Goal: Task Accomplishment & Management: Manage account settings

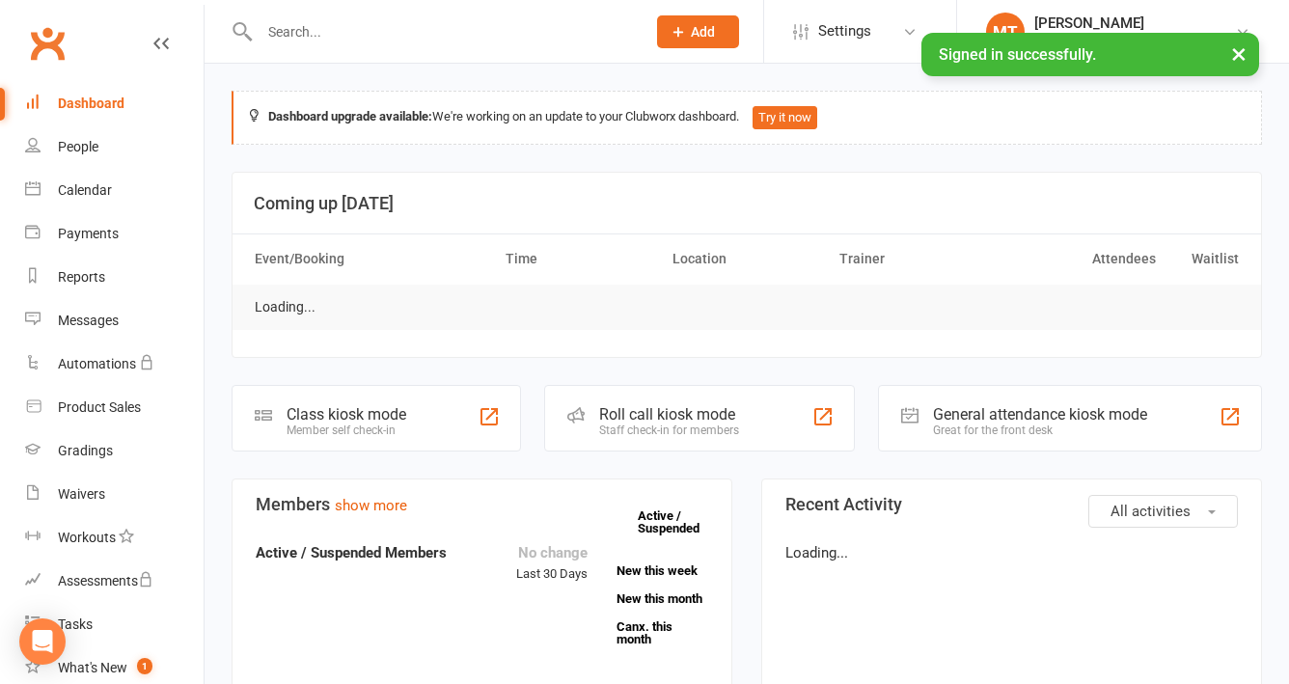
click at [299, 34] on input "text" at bounding box center [443, 31] width 378 height 27
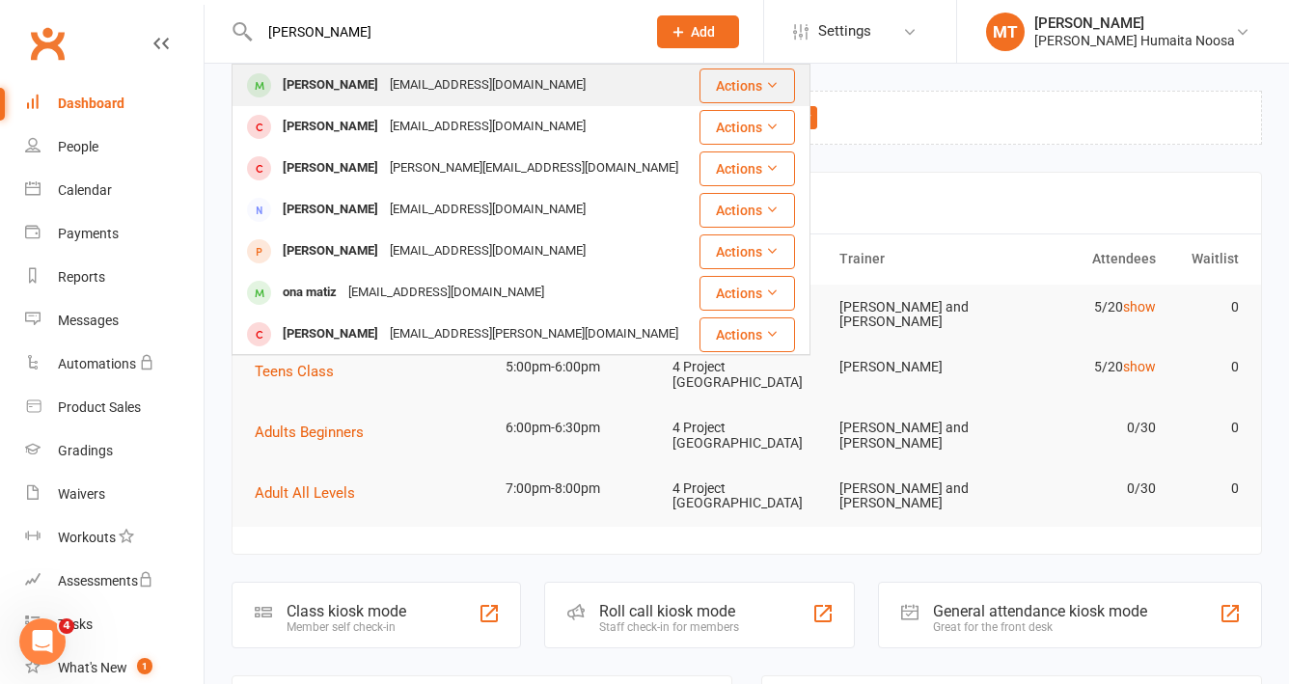
type input "[PERSON_NAME]"
click at [308, 76] on div "[PERSON_NAME]" at bounding box center [330, 85] width 107 height 28
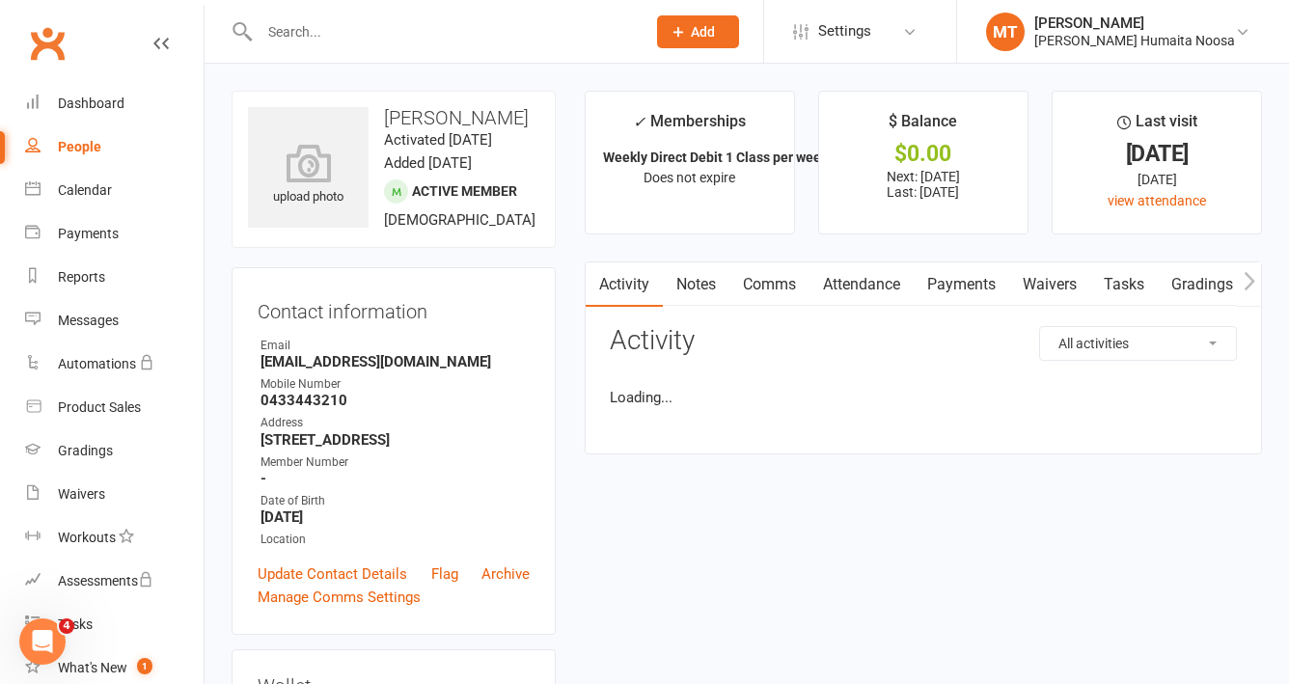
click at [951, 280] on link "Payments" at bounding box center [962, 284] width 96 height 44
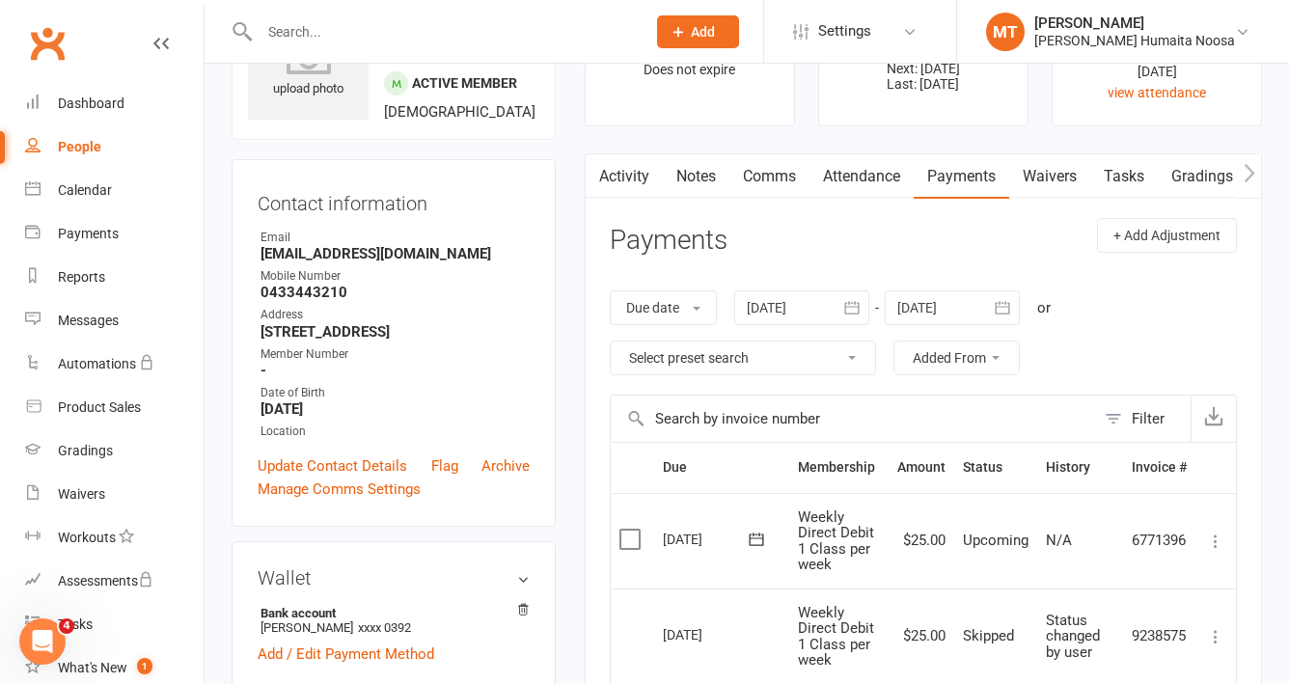
scroll to position [78, 0]
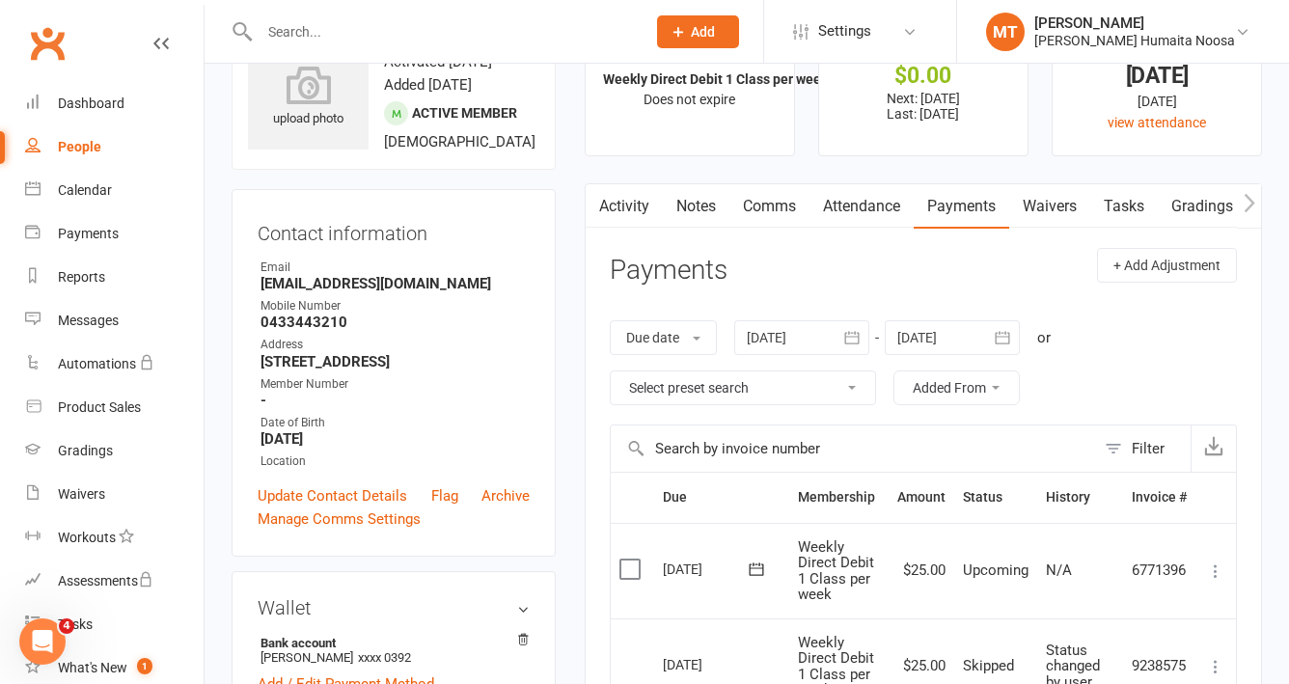
click at [1000, 337] on icon "button" at bounding box center [1002, 337] width 19 height 19
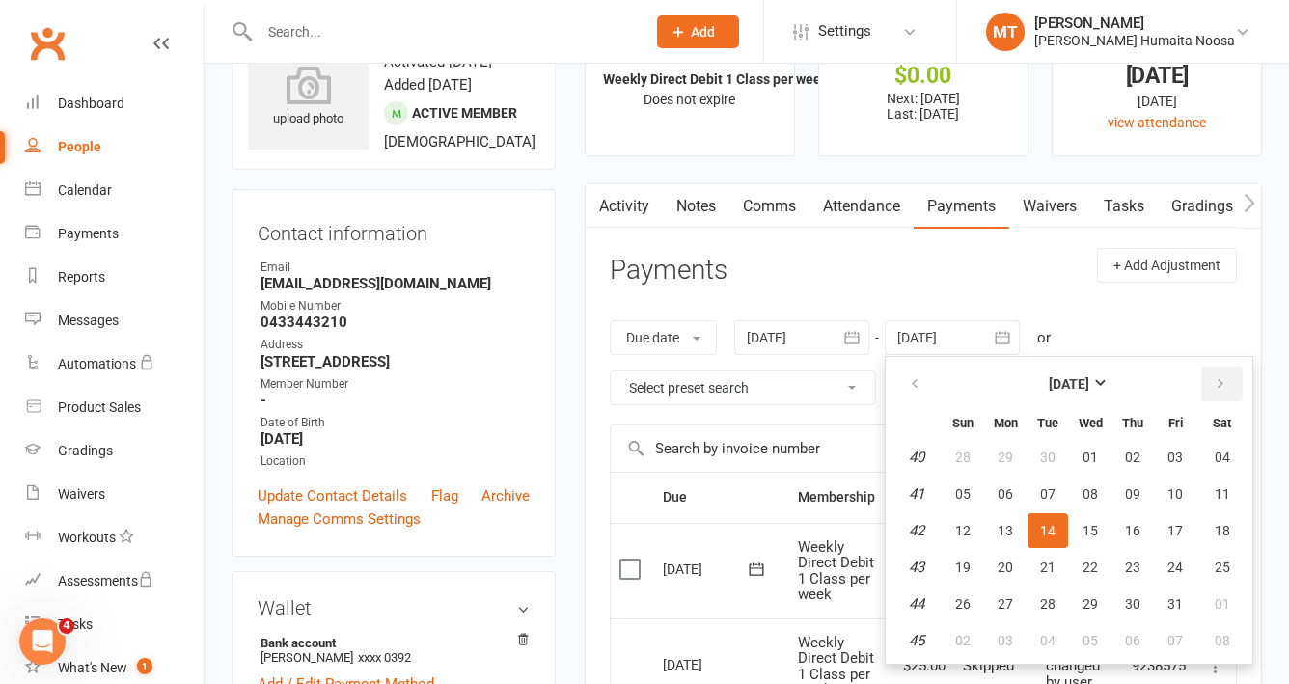
click at [1223, 386] on icon "button" at bounding box center [1221, 383] width 14 height 15
click at [1125, 597] on button "27" at bounding box center [1132, 604] width 41 height 35
type input "[DATE]"
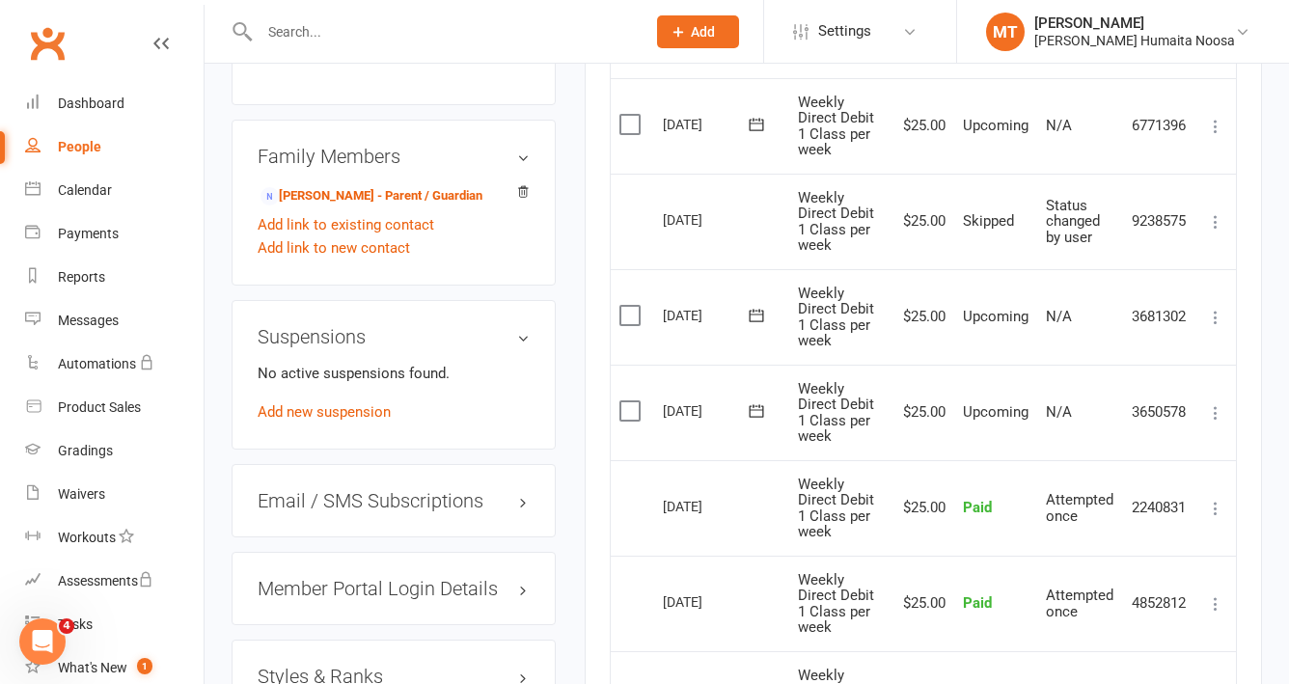
scroll to position [1174, 0]
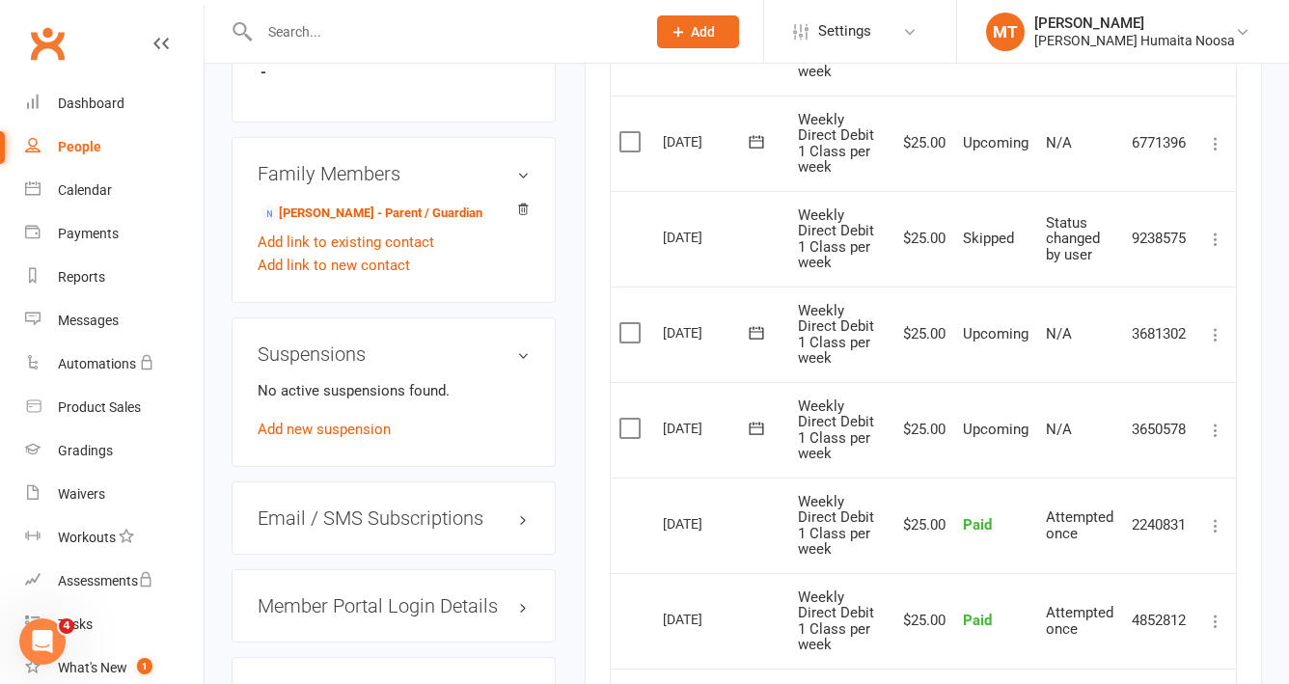
click at [624, 430] on label at bounding box center [632, 428] width 26 height 19
click at [624, 419] on input "checkbox" at bounding box center [625, 419] width 13 height 0
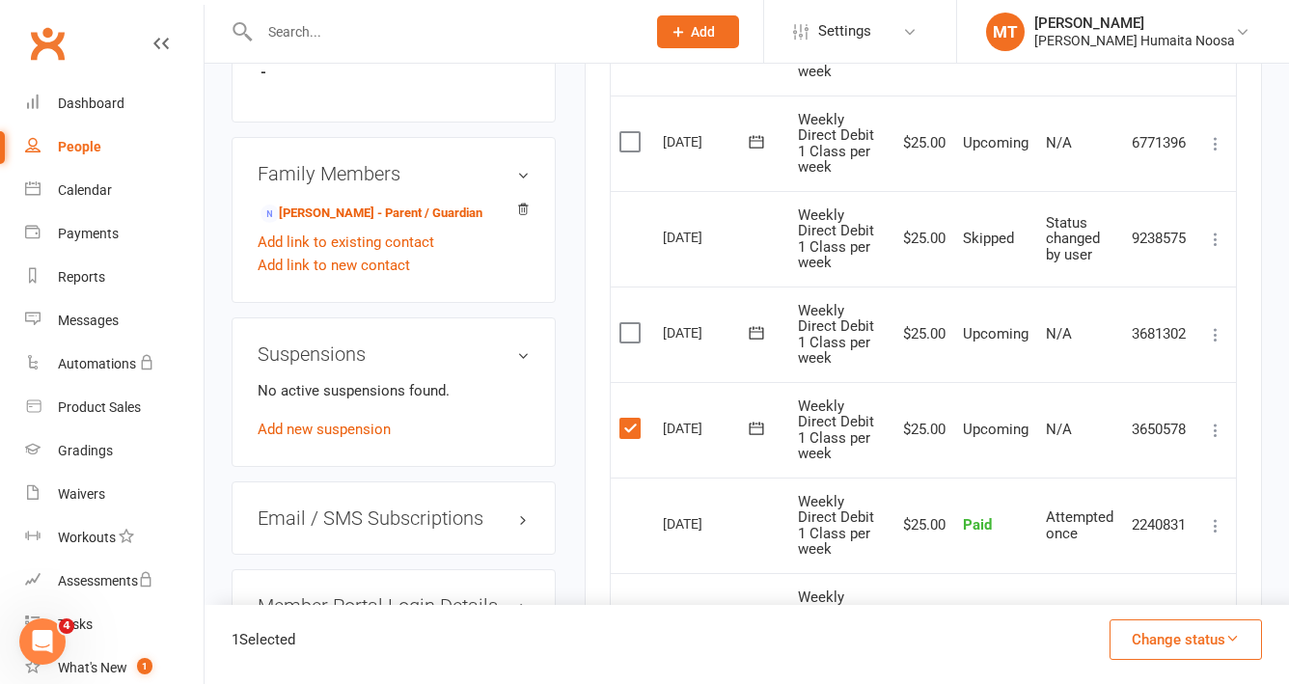
click at [631, 334] on label at bounding box center [632, 332] width 26 height 19
click at [631, 323] on input "checkbox" at bounding box center [625, 323] width 13 height 0
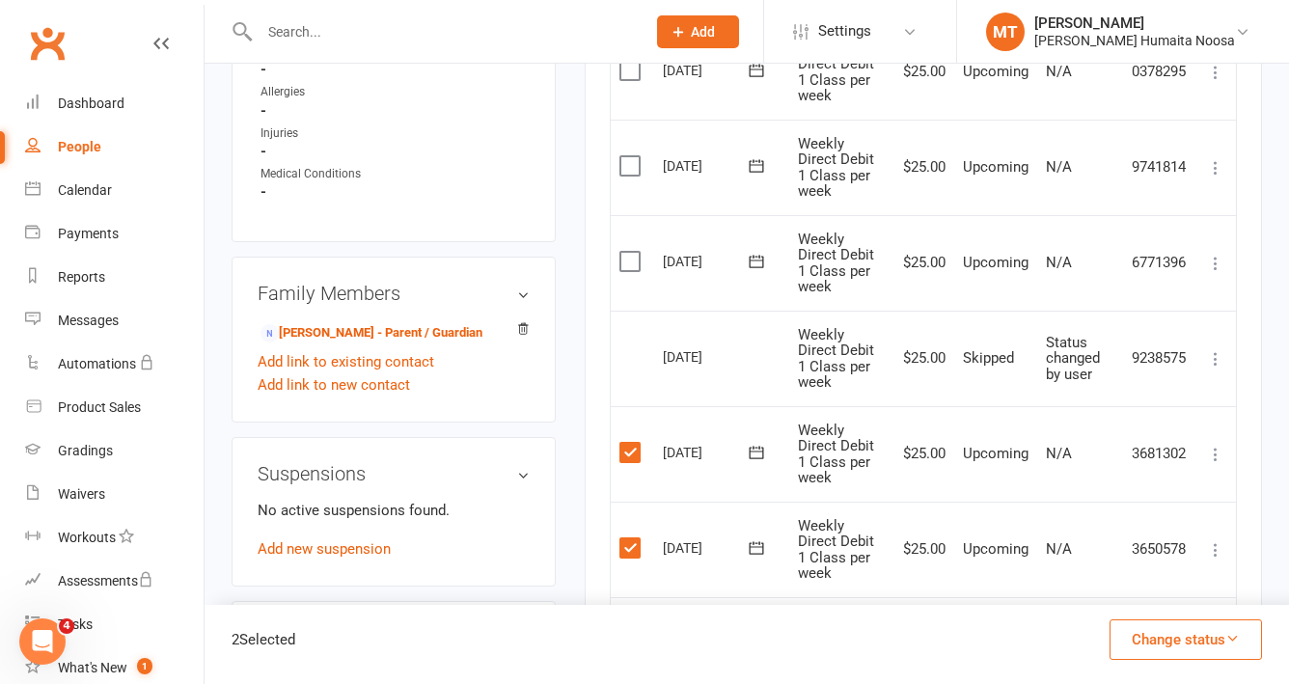
scroll to position [1041, 0]
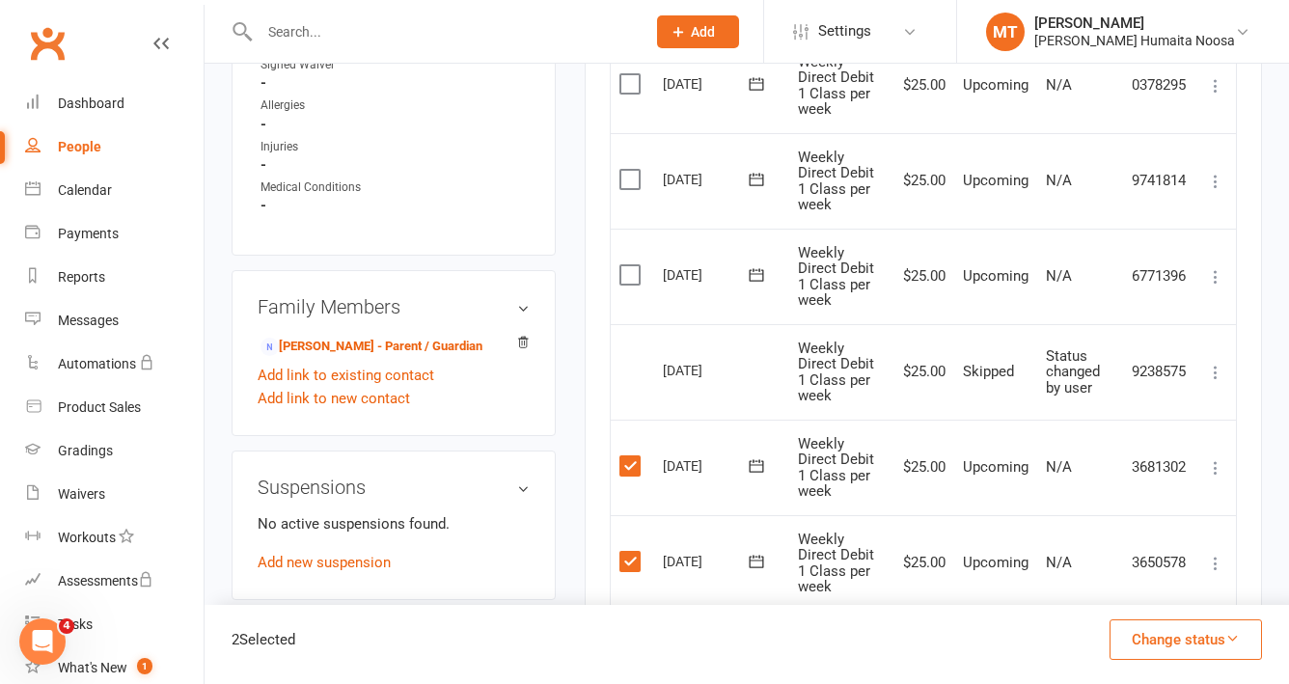
click at [630, 265] on label at bounding box center [632, 274] width 26 height 19
click at [630, 265] on input "checkbox" at bounding box center [625, 265] width 13 height 0
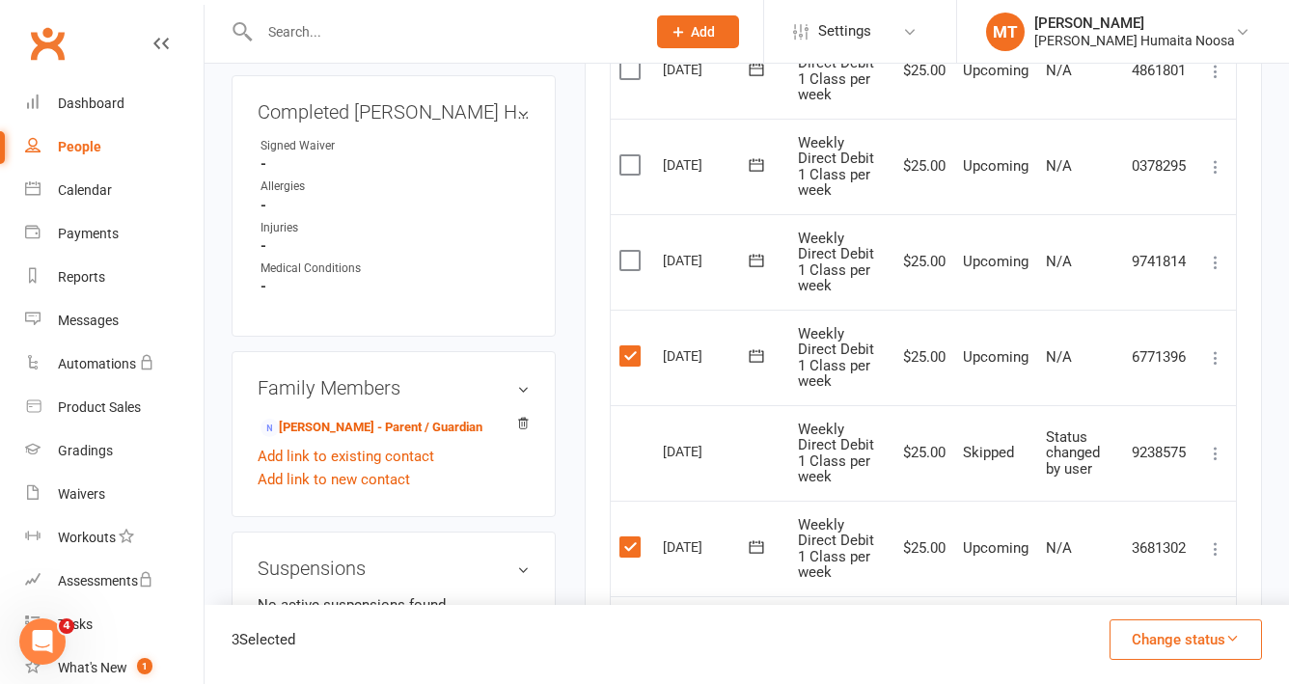
click at [630, 265] on label at bounding box center [632, 260] width 26 height 19
click at [630, 251] on input "checkbox" at bounding box center [625, 251] width 13 height 0
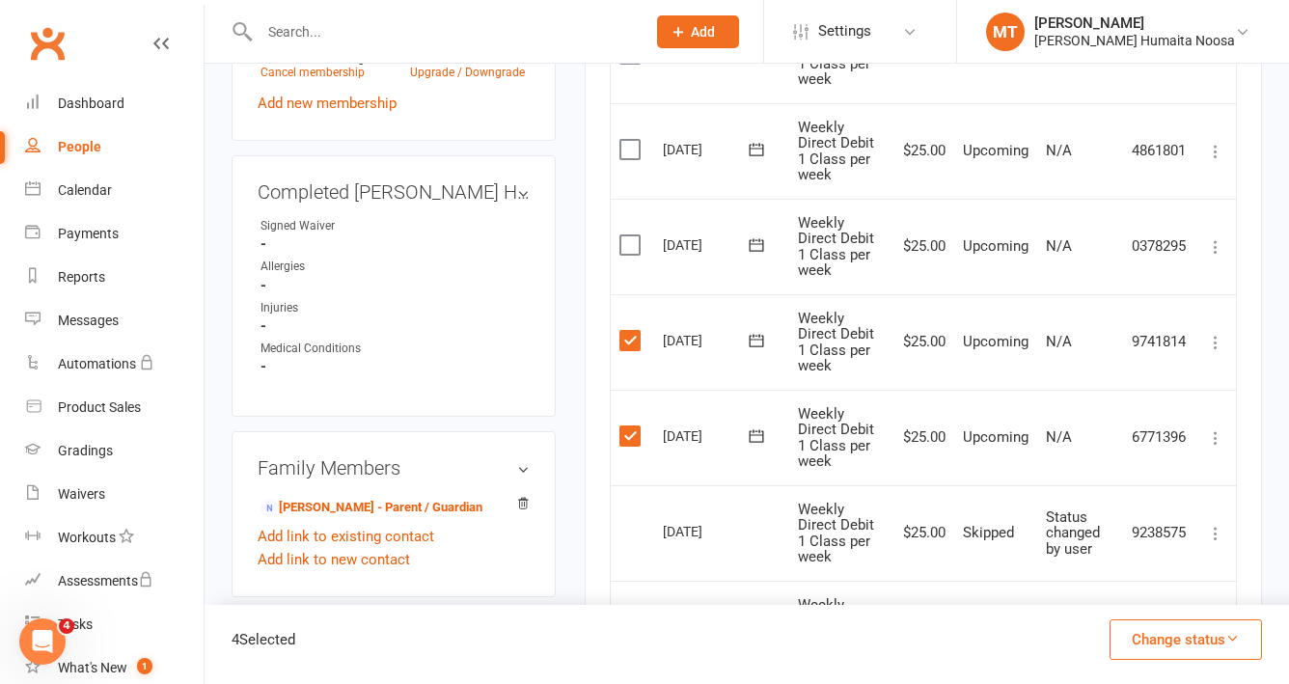
click at [629, 248] on label at bounding box center [632, 244] width 26 height 19
click at [629, 235] on input "checkbox" at bounding box center [625, 235] width 13 height 0
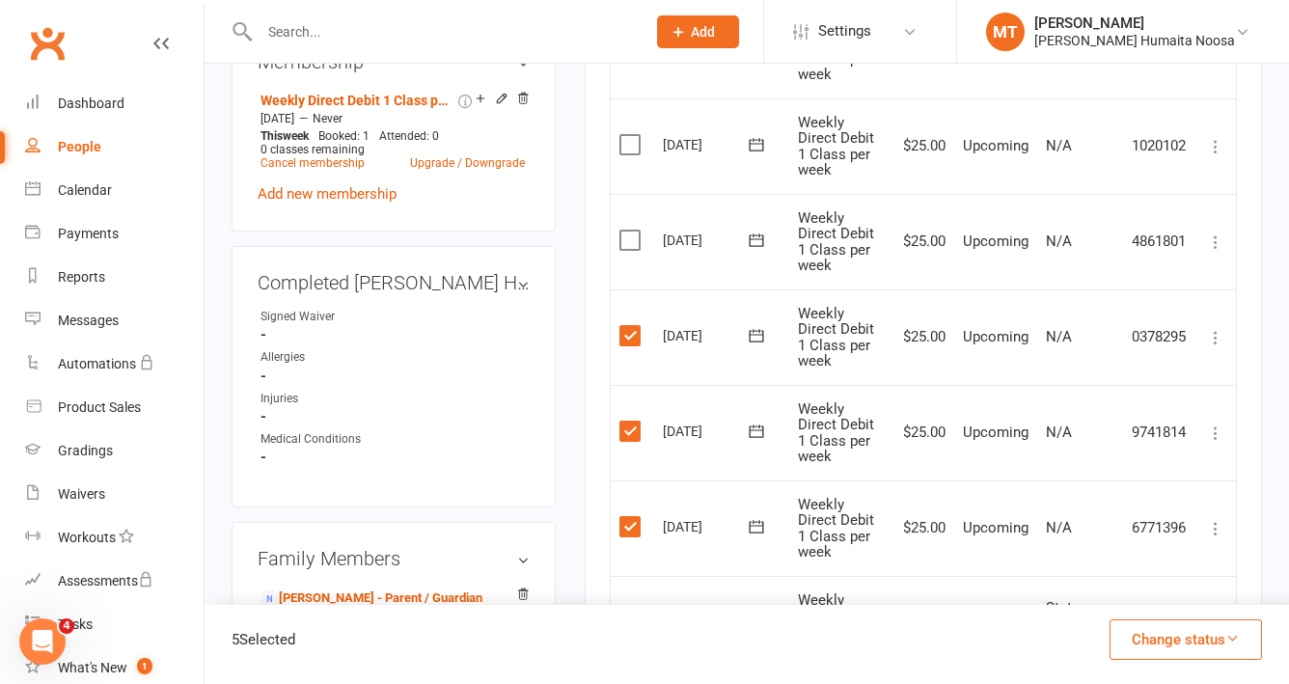
click at [629, 248] on label at bounding box center [632, 240] width 26 height 19
click at [629, 231] on input "checkbox" at bounding box center [625, 231] width 13 height 0
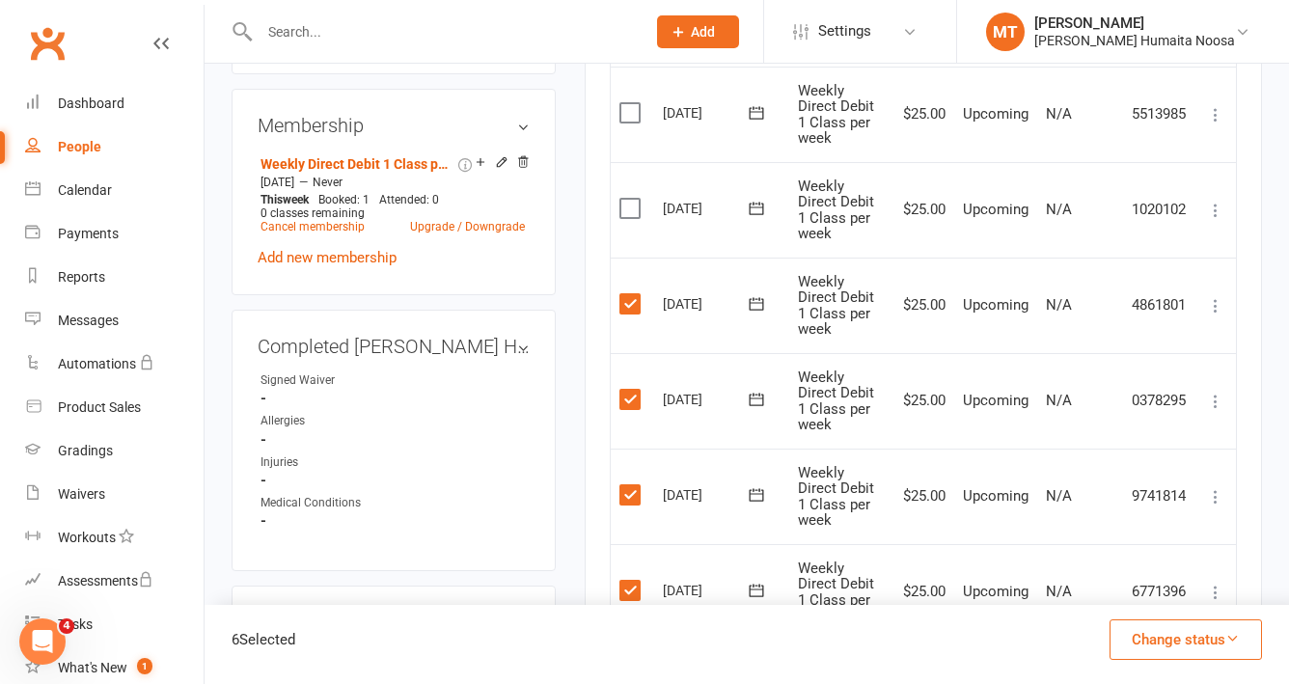
click at [631, 210] on label at bounding box center [632, 208] width 26 height 19
click at [631, 199] on input "checkbox" at bounding box center [625, 199] width 13 height 0
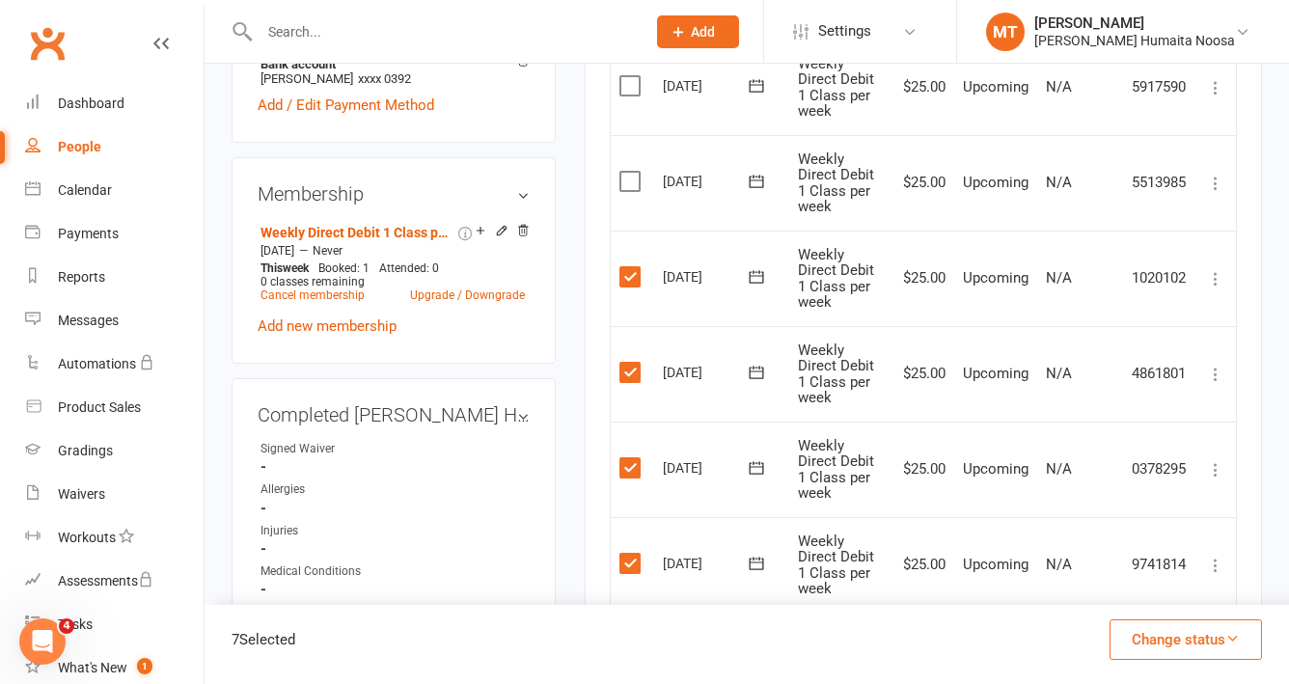
click at [630, 180] on label at bounding box center [632, 181] width 26 height 19
click at [630, 172] on input "checkbox" at bounding box center [625, 172] width 13 height 0
click at [1149, 637] on button "Change status" at bounding box center [1185, 639] width 152 height 41
click at [1130, 594] on link "Skipped" at bounding box center [1165, 587] width 191 height 39
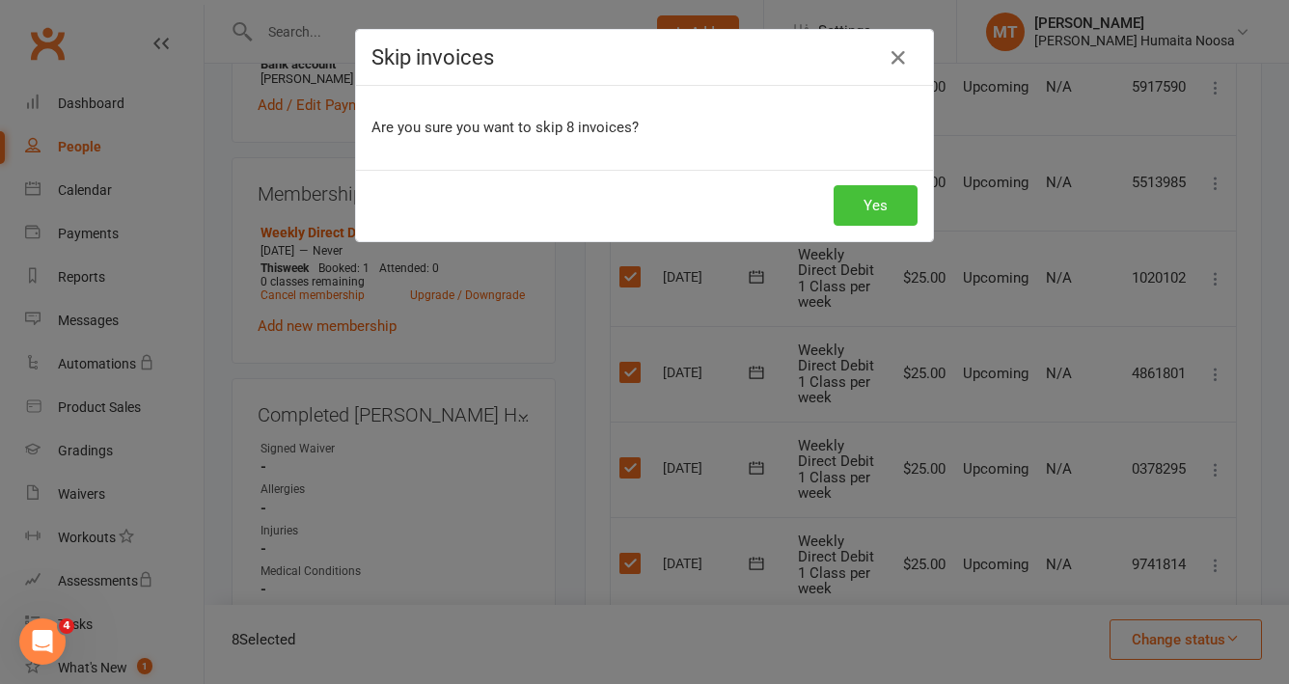
click at [888, 192] on button "Yes" at bounding box center [876, 205] width 84 height 41
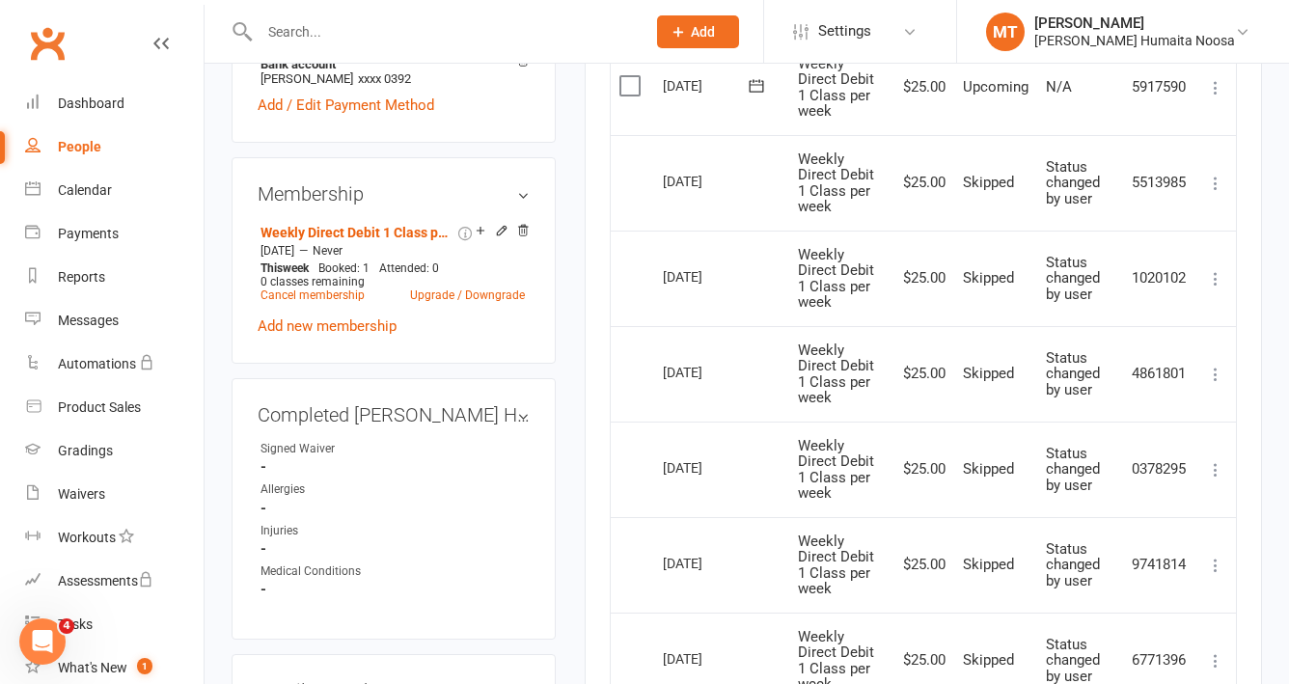
scroll to position [0, 0]
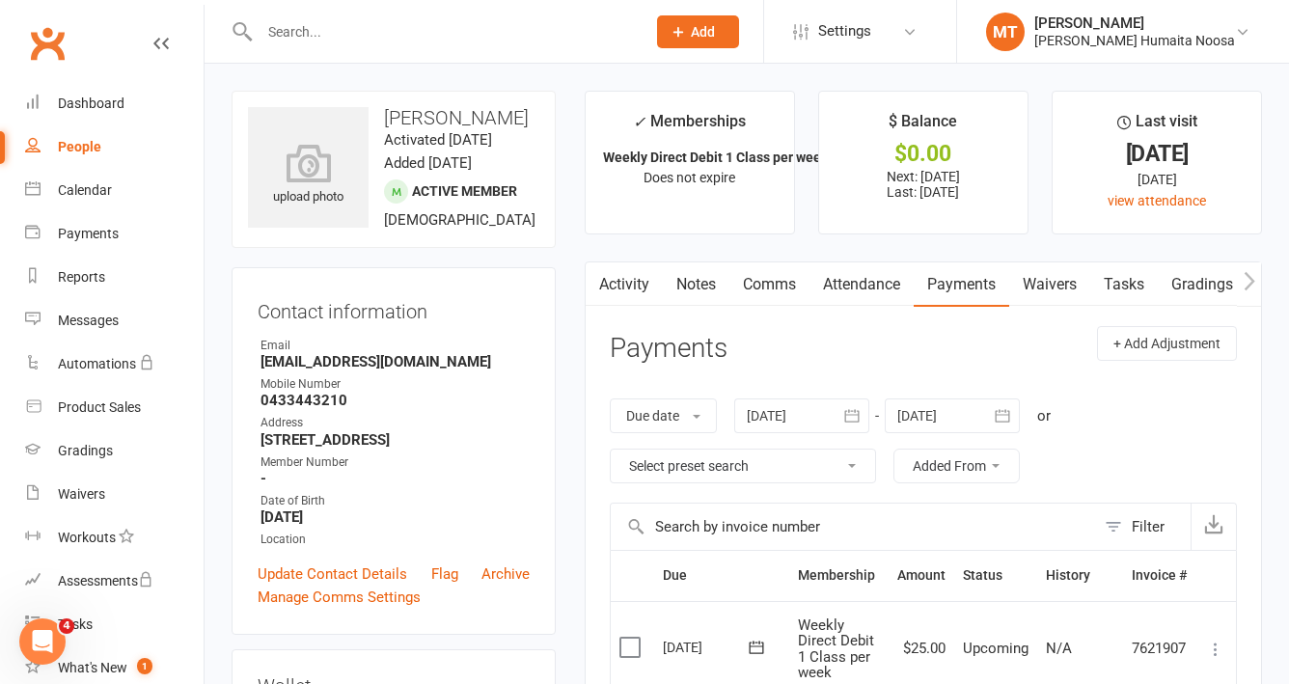
click at [297, 24] on input "text" at bounding box center [443, 31] width 378 height 27
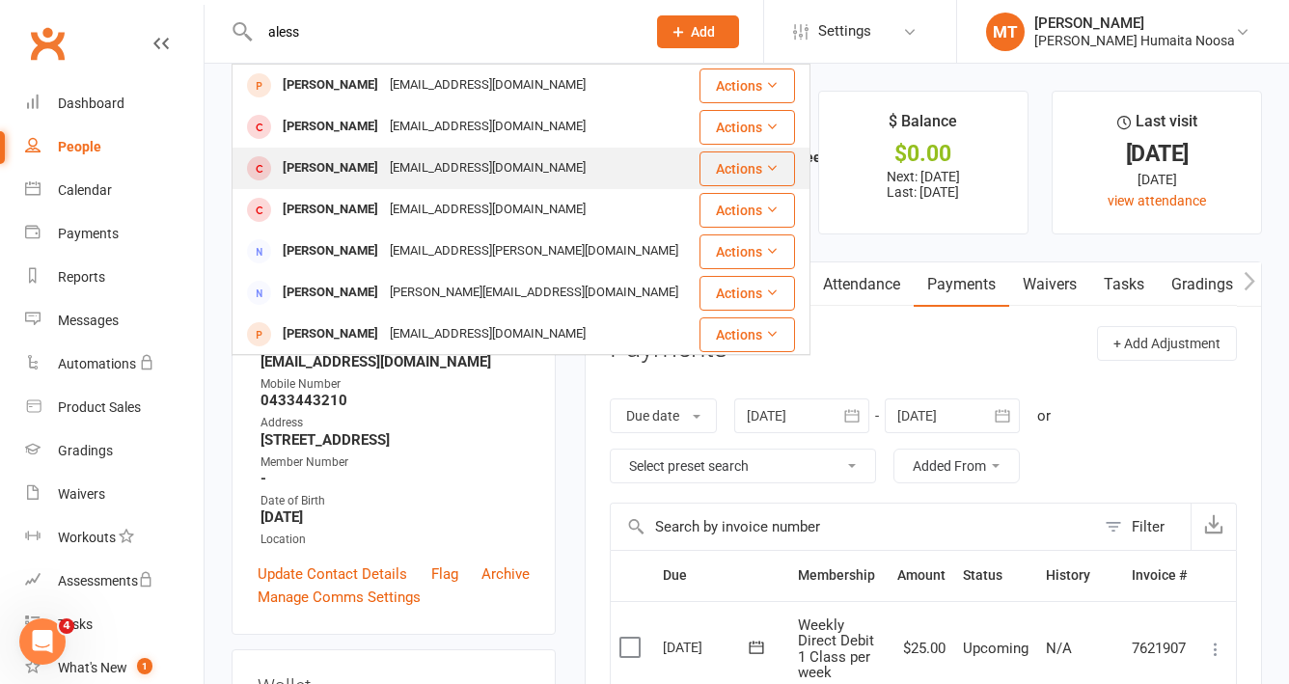
type input "aless"
click at [378, 176] on div "[PERSON_NAME]" at bounding box center [330, 168] width 107 height 28
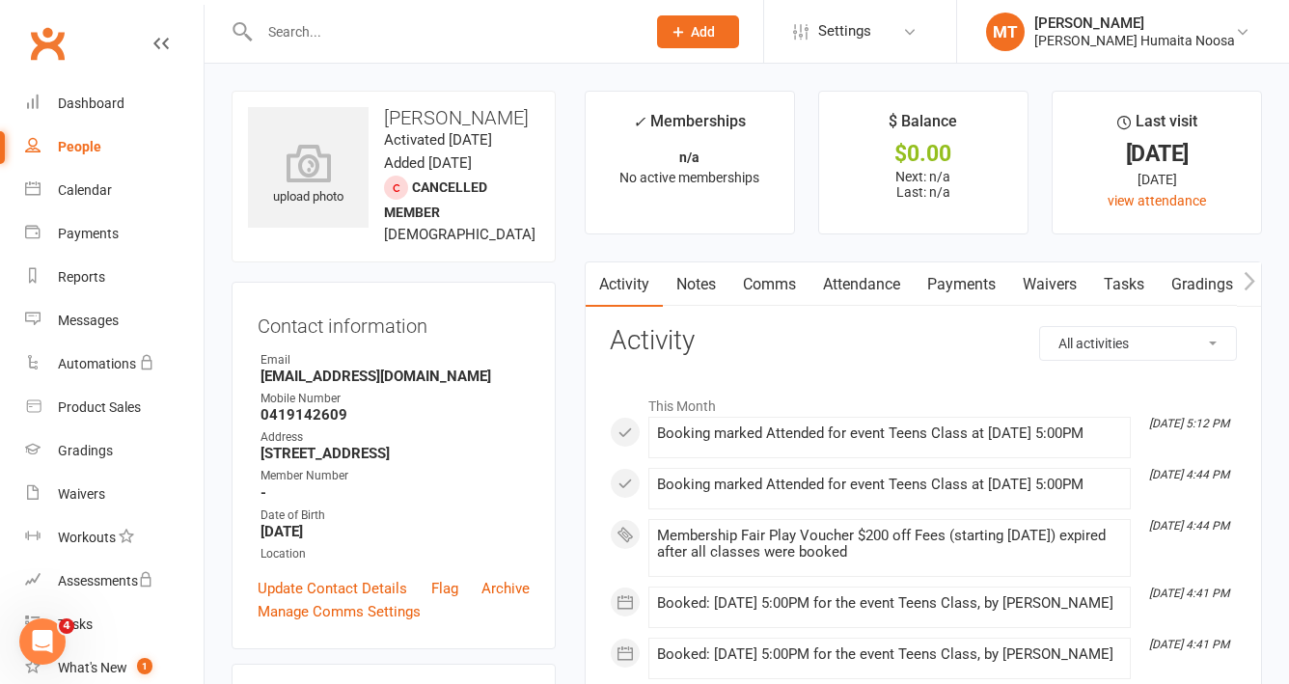
click at [292, 33] on input "text" at bounding box center [443, 31] width 378 height 27
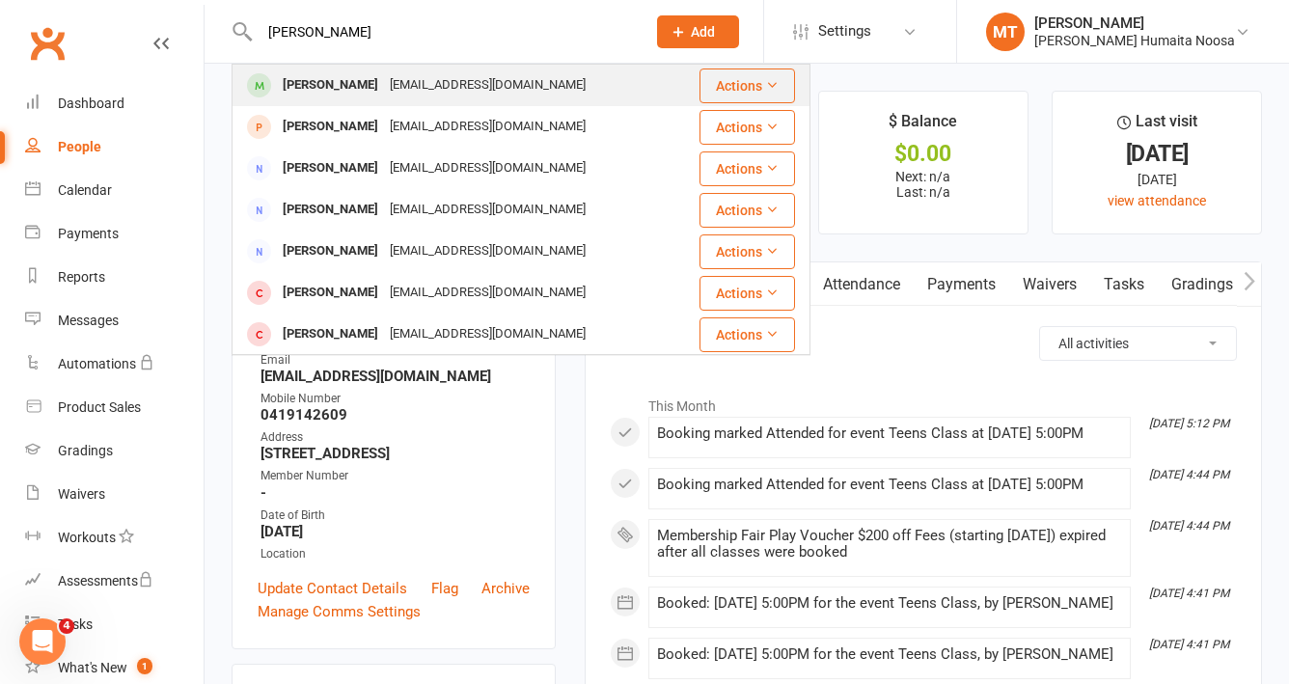
type input "[PERSON_NAME]"
click at [357, 74] on div "[PERSON_NAME]" at bounding box center [330, 85] width 107 height 28
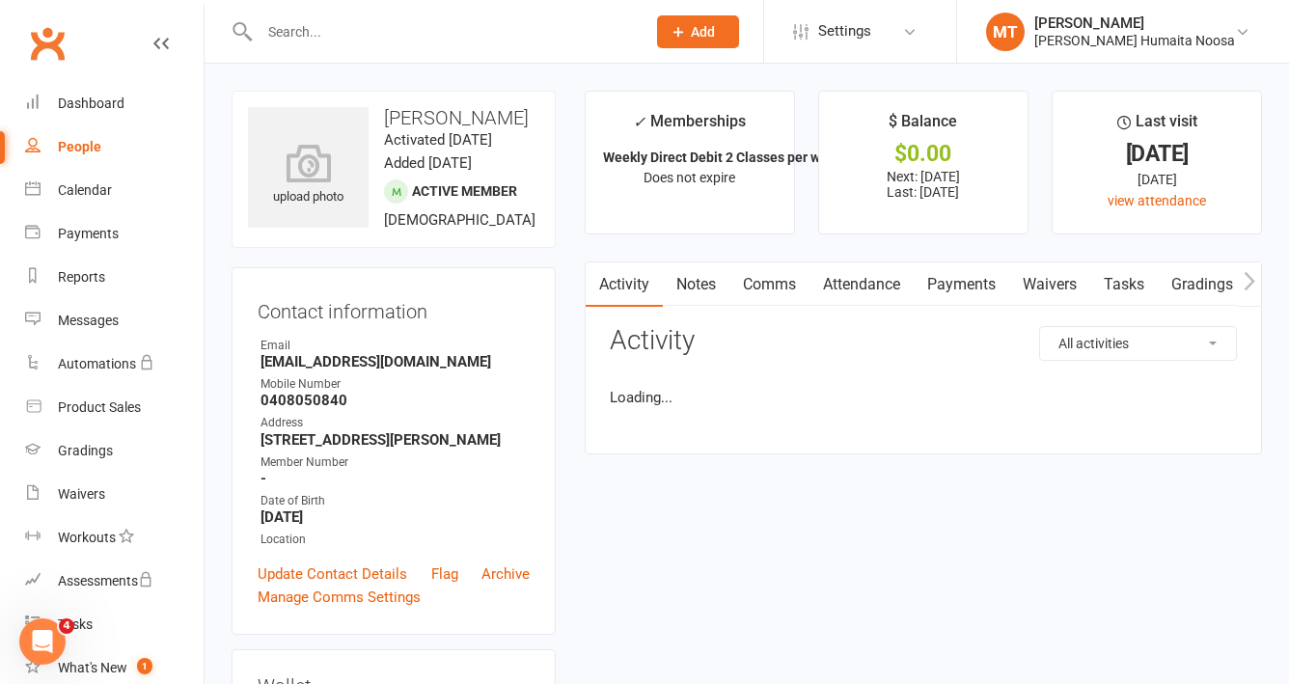
click at [960, 292] on link "Payments" at bounding box center [962, 284] width 96 height 44
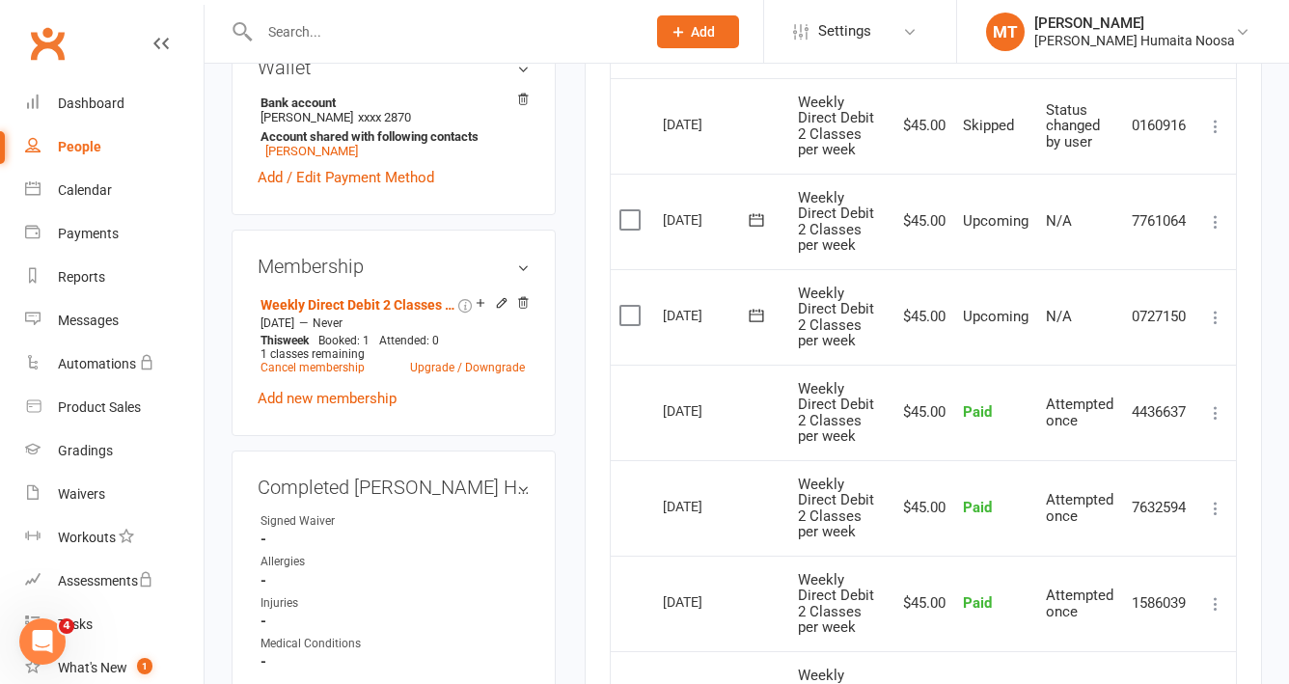
scroll to position [621, 0]
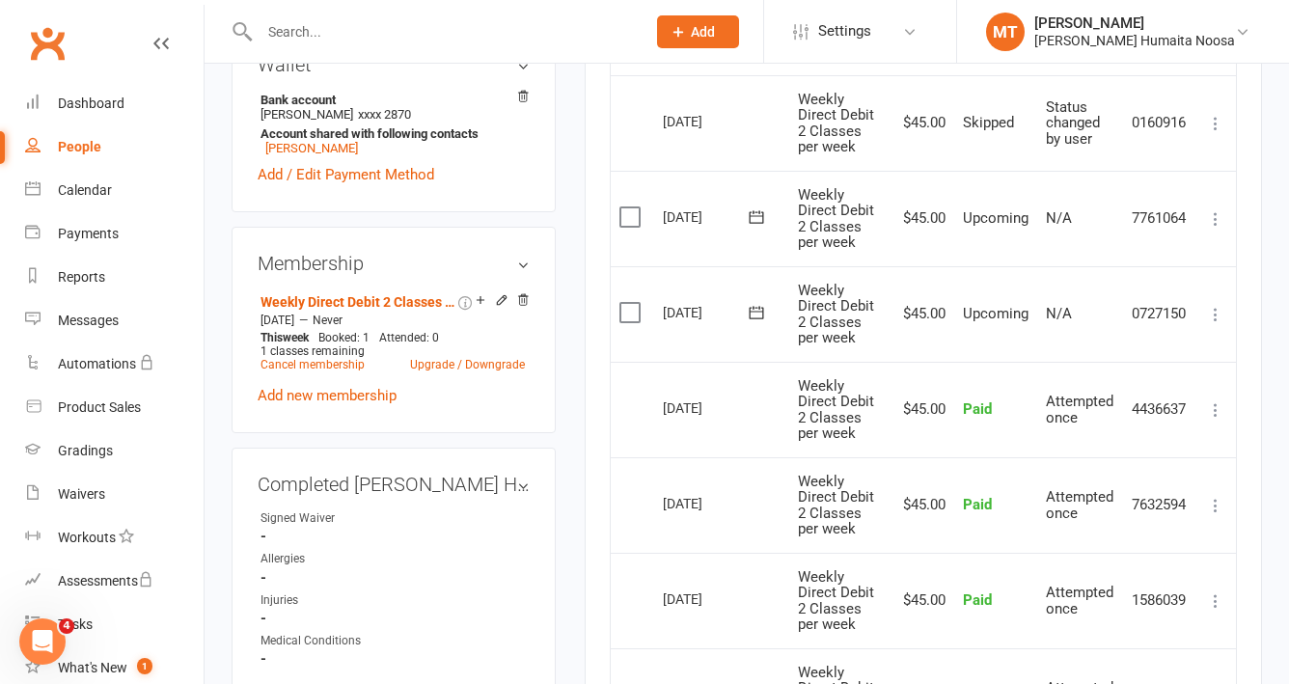
click at [633, 315] on label at bounding box center [632, 312] width 26 height 19
click at [632, 303] on input "checkbox" at bounding box center [625, 303] width 13 height 0
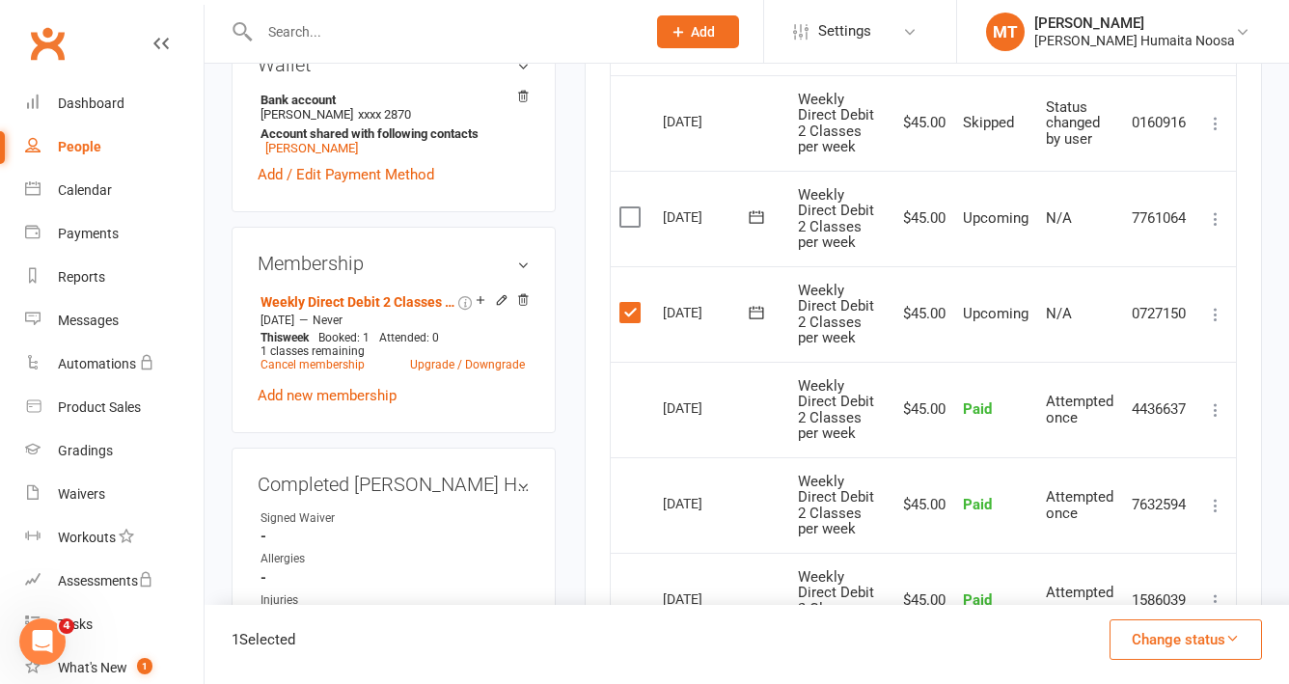
click at [1196, 648] on button "Change status" at bounding box center [1185, 639] width 152 height 41
click at [1141, 599] on link "Skipped" at bounding box center [1165, 587] width 191 height 39
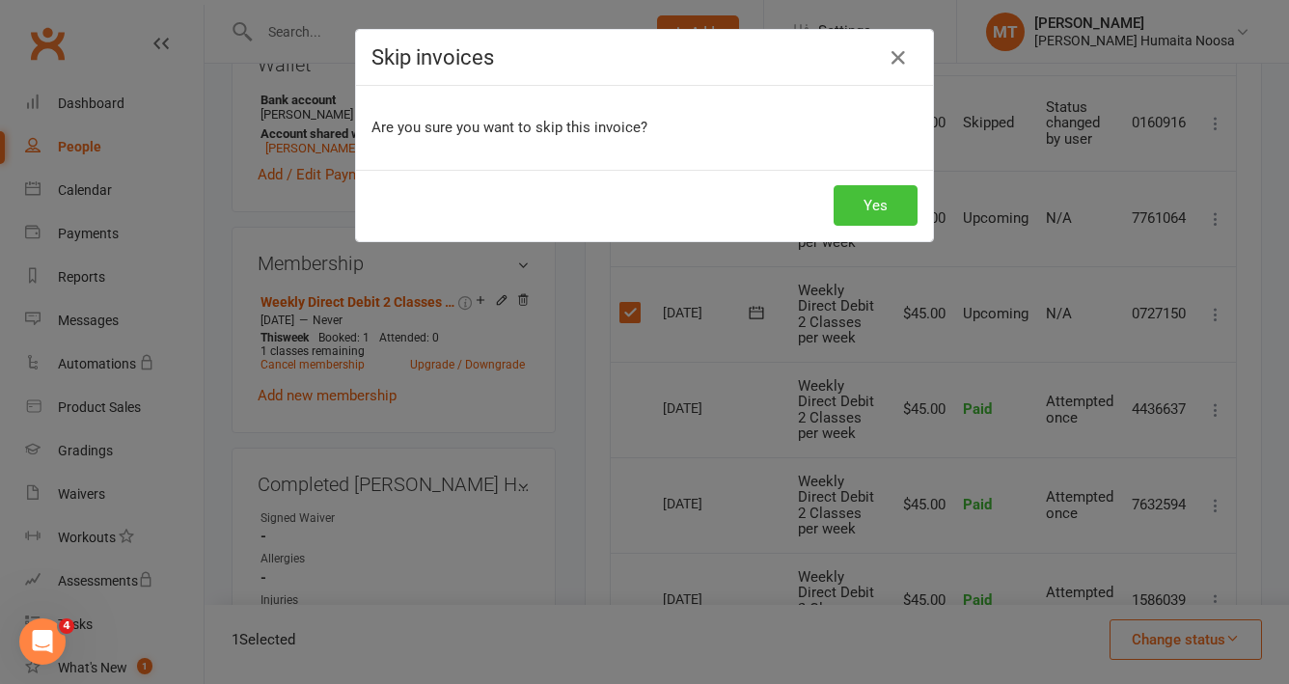
click at [874, 207] on button "Yes" at bounding box center [876, 205] width 84 height 41
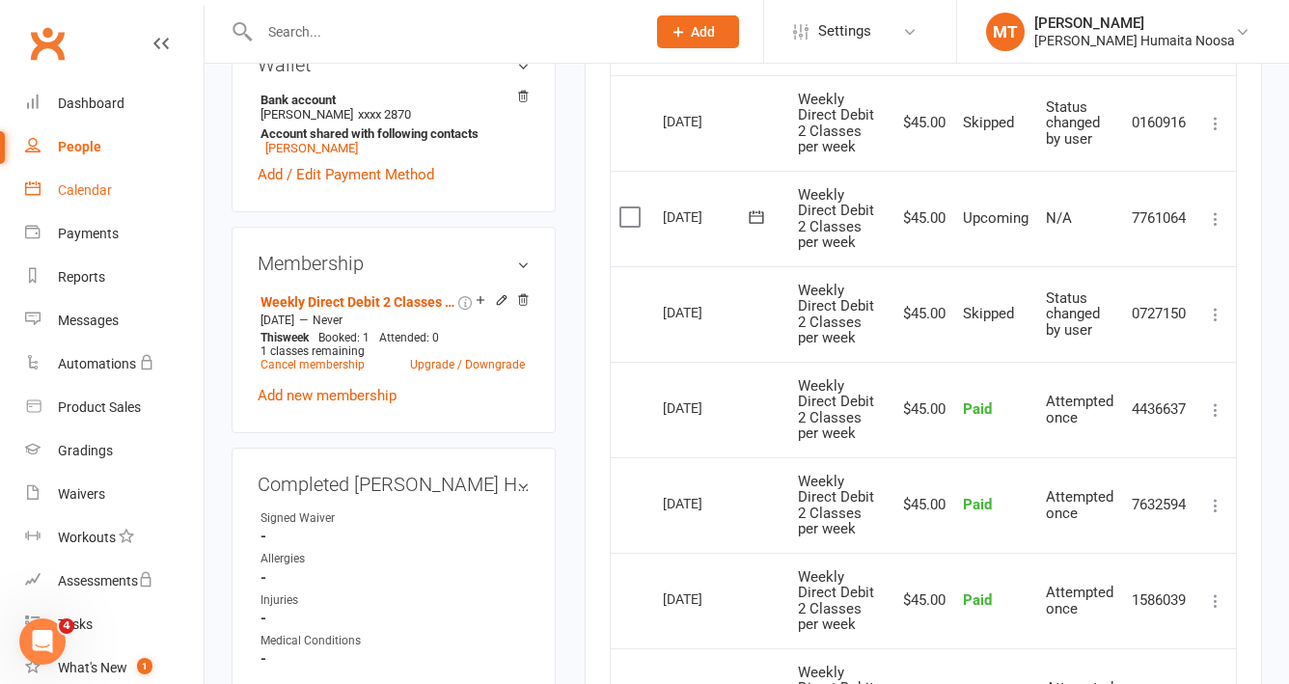
click at [62, 178] on link "Calendar" at bounding box center [114, 190] width 178 height 43
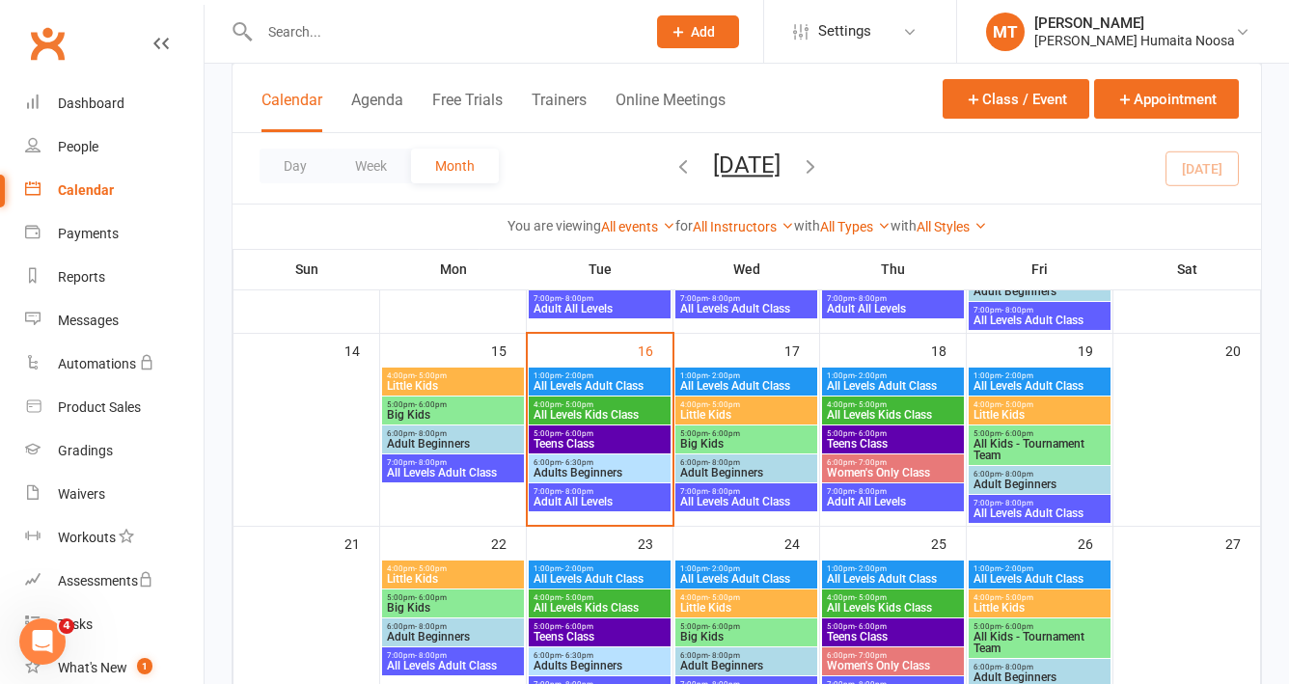
scroll to position [465, 0]
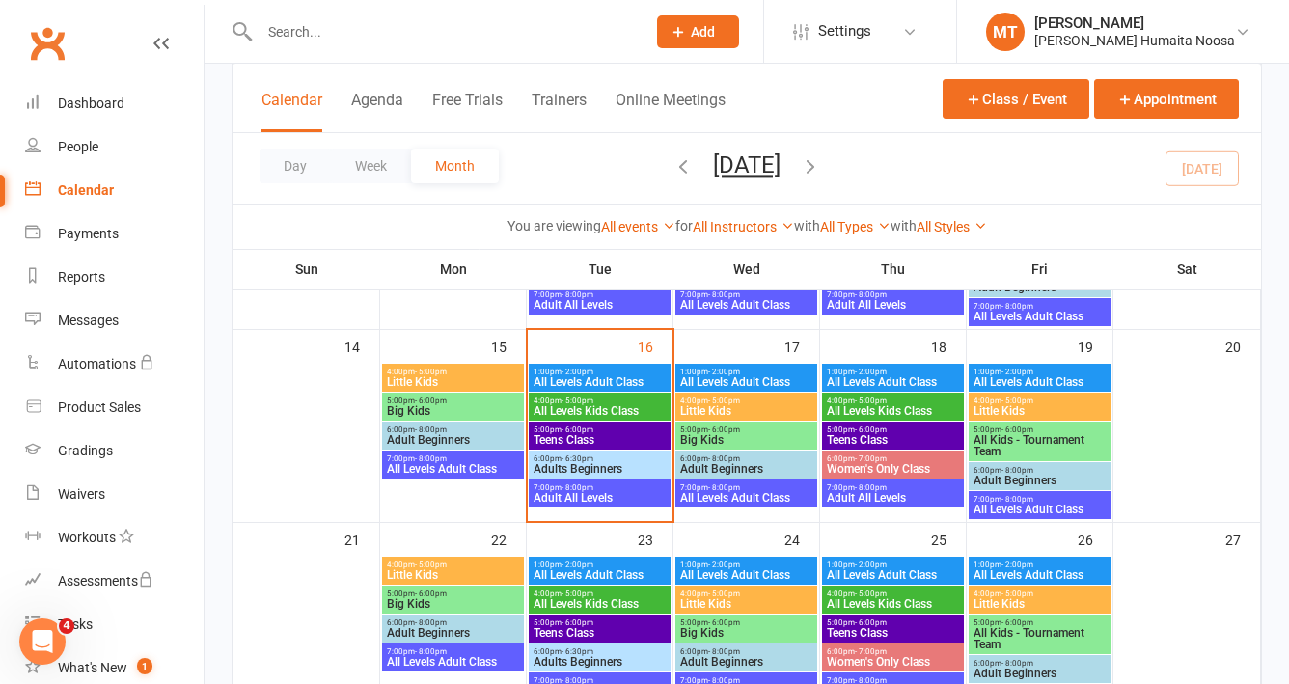
click at [882, 434] on span "Teens Class" at bounding box center [893, 440] width 134 height 12
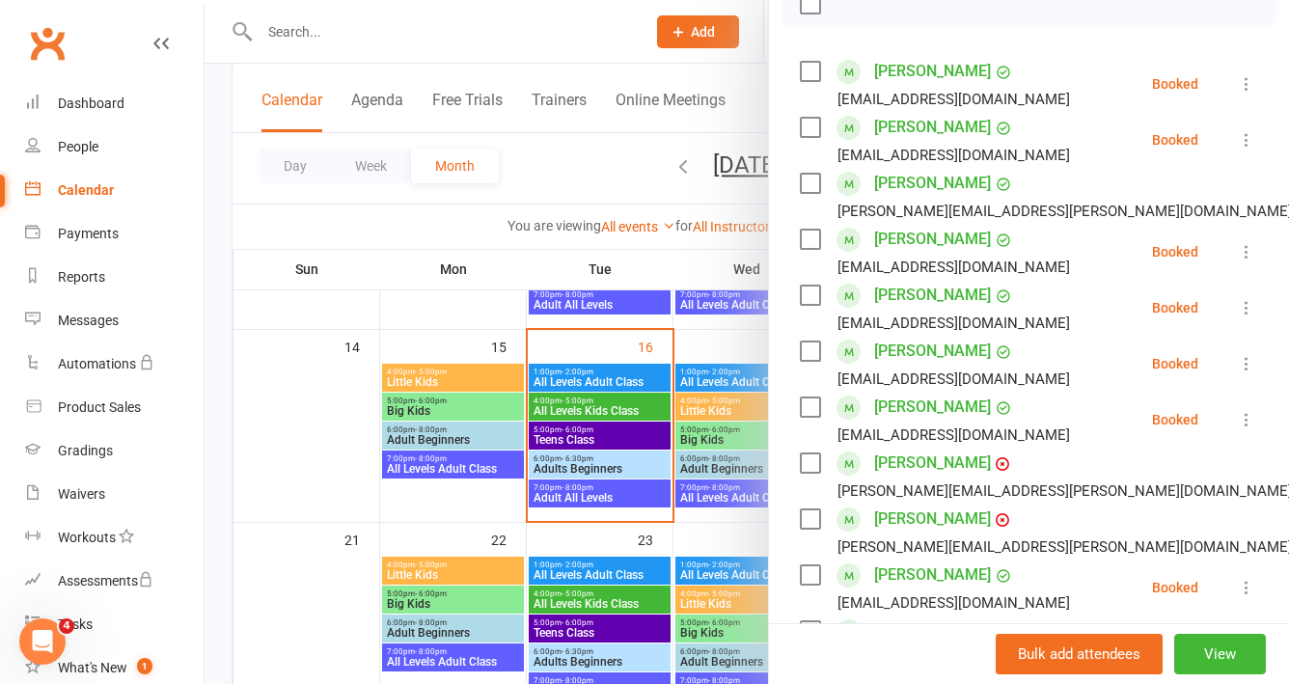
scroll to position [315, 0]
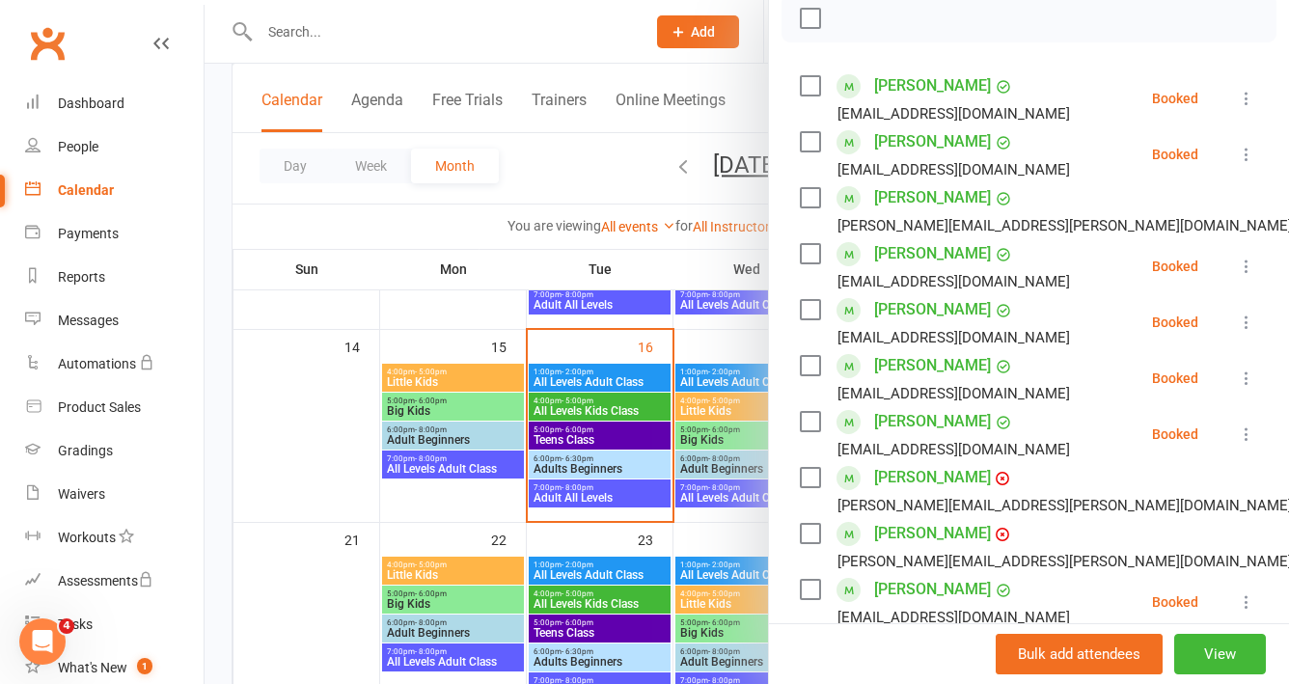
click at [362, 270] on div at bounding box center [747, 342] width 1084 height 684
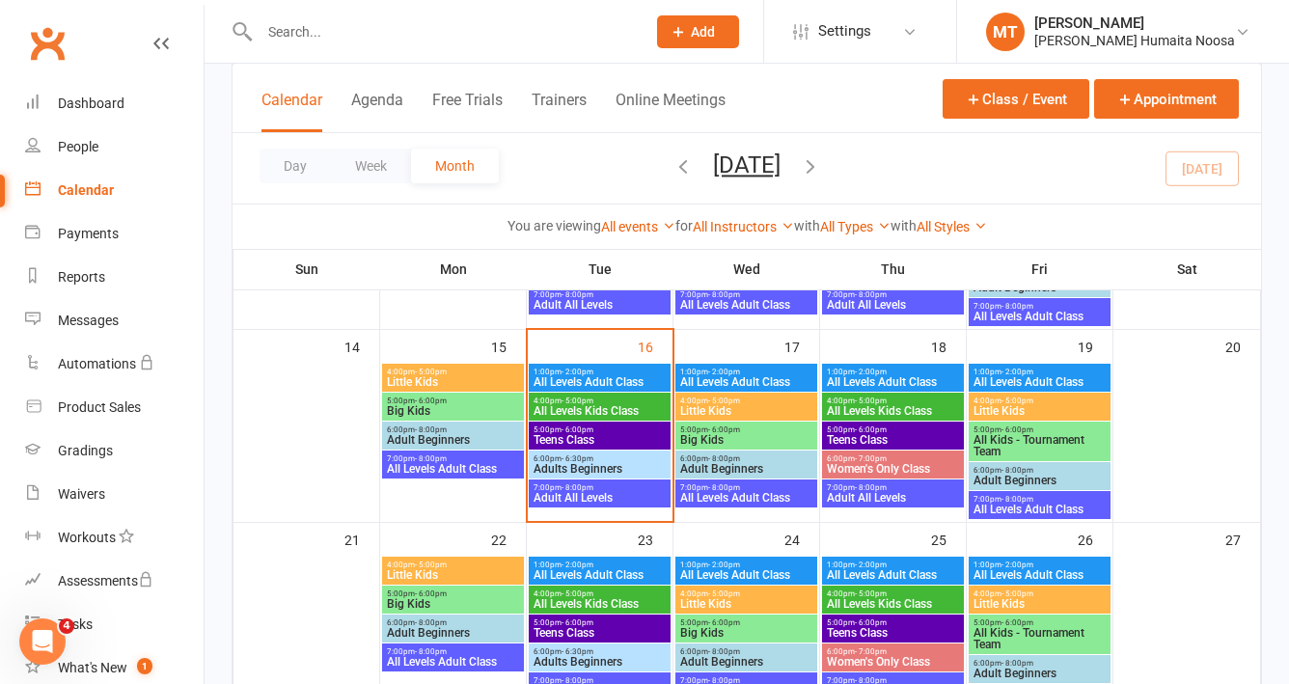
click at [573, 439] on span "Teens Class" at bounding box center [600, 440] width 134 height 12
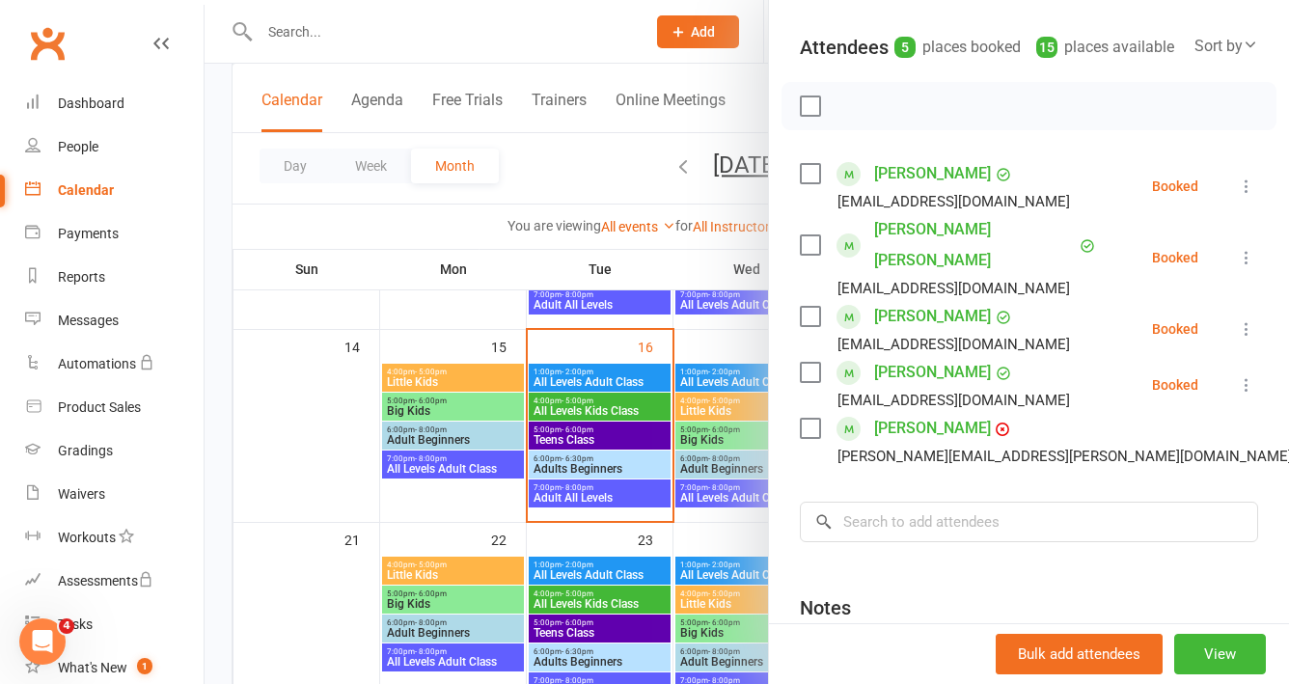
scroll to position [200, 0]
click at [900, 505] on input "search" at bounding box center [1029, 523] width 458 height 41
click at [440, 309] on div at bounding box center [747, 342] width 1084 height 684
